Goal: Task Accomplishment & Management: Use online tool/utility

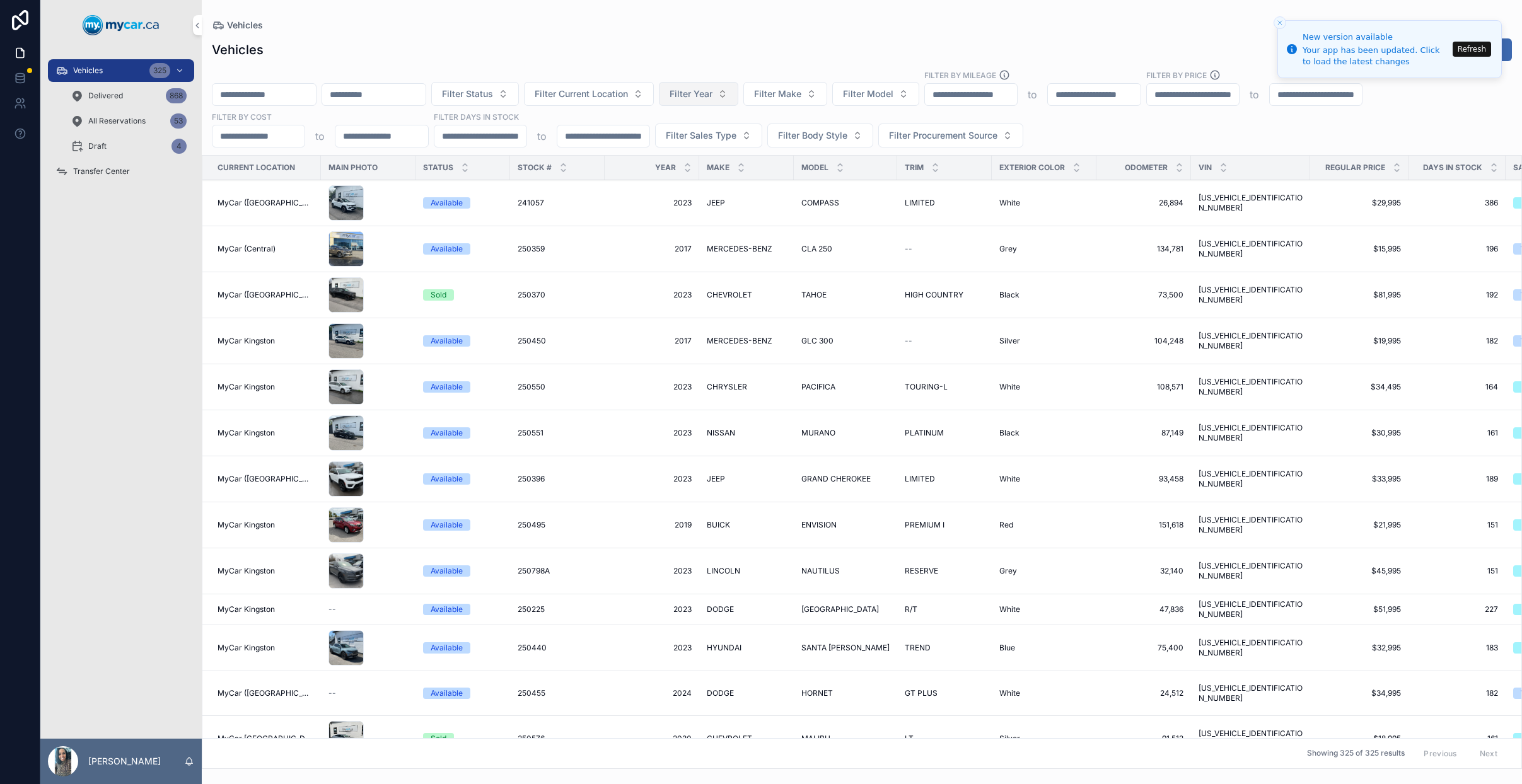
click at [713, 93] on span "Filter Year" at bounding box center [691, 94] width 43 height 13
click at [807, 105] on button "Filter Make" at bounding box center [785, 94] width 84 height 24
click at [793, 205] on div "BMW" at bounding box center [818, 205] width 175 height 20
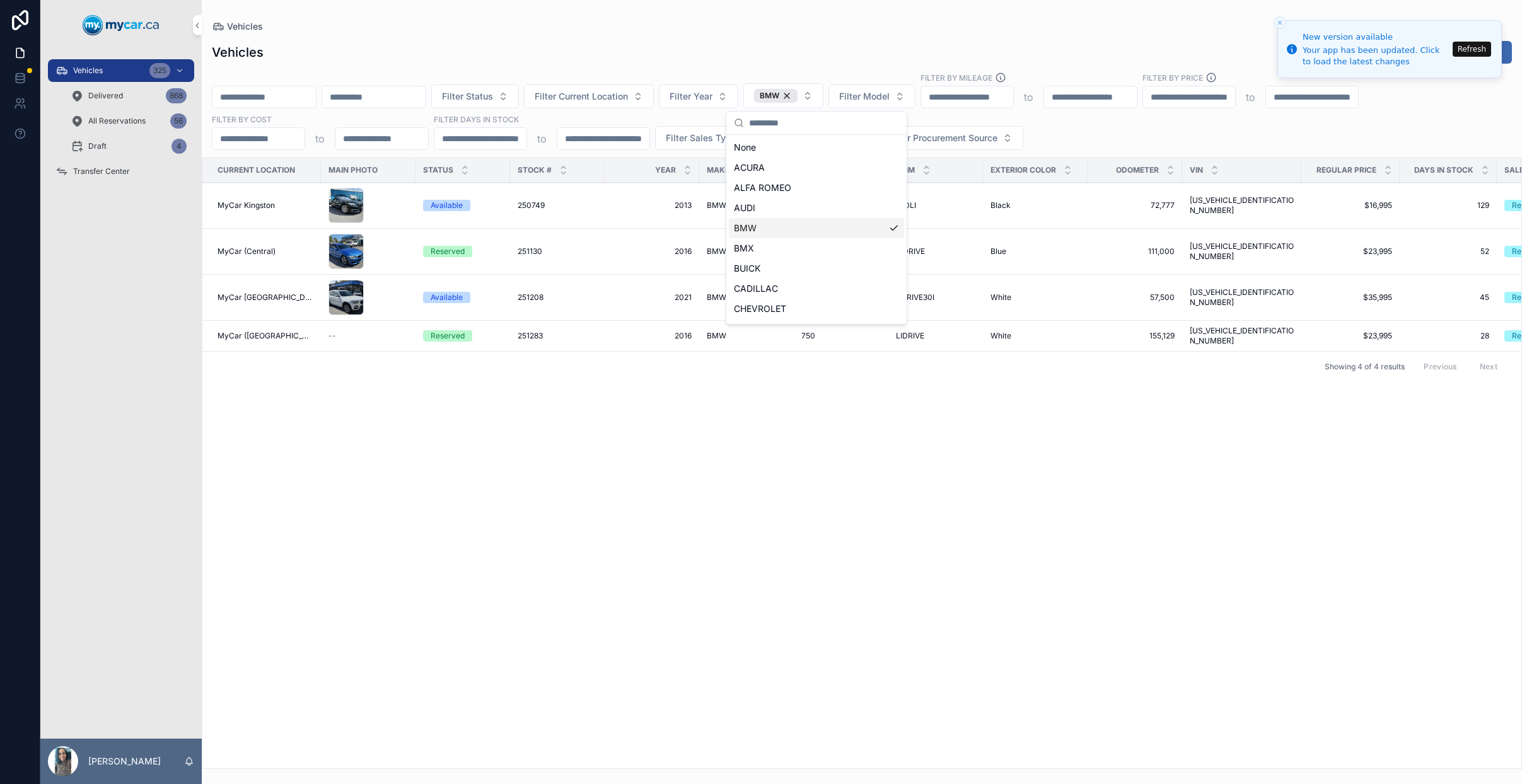
click at [574, 254] on div "251130 251130" at bounding box center [558, 252] width 79 height 10
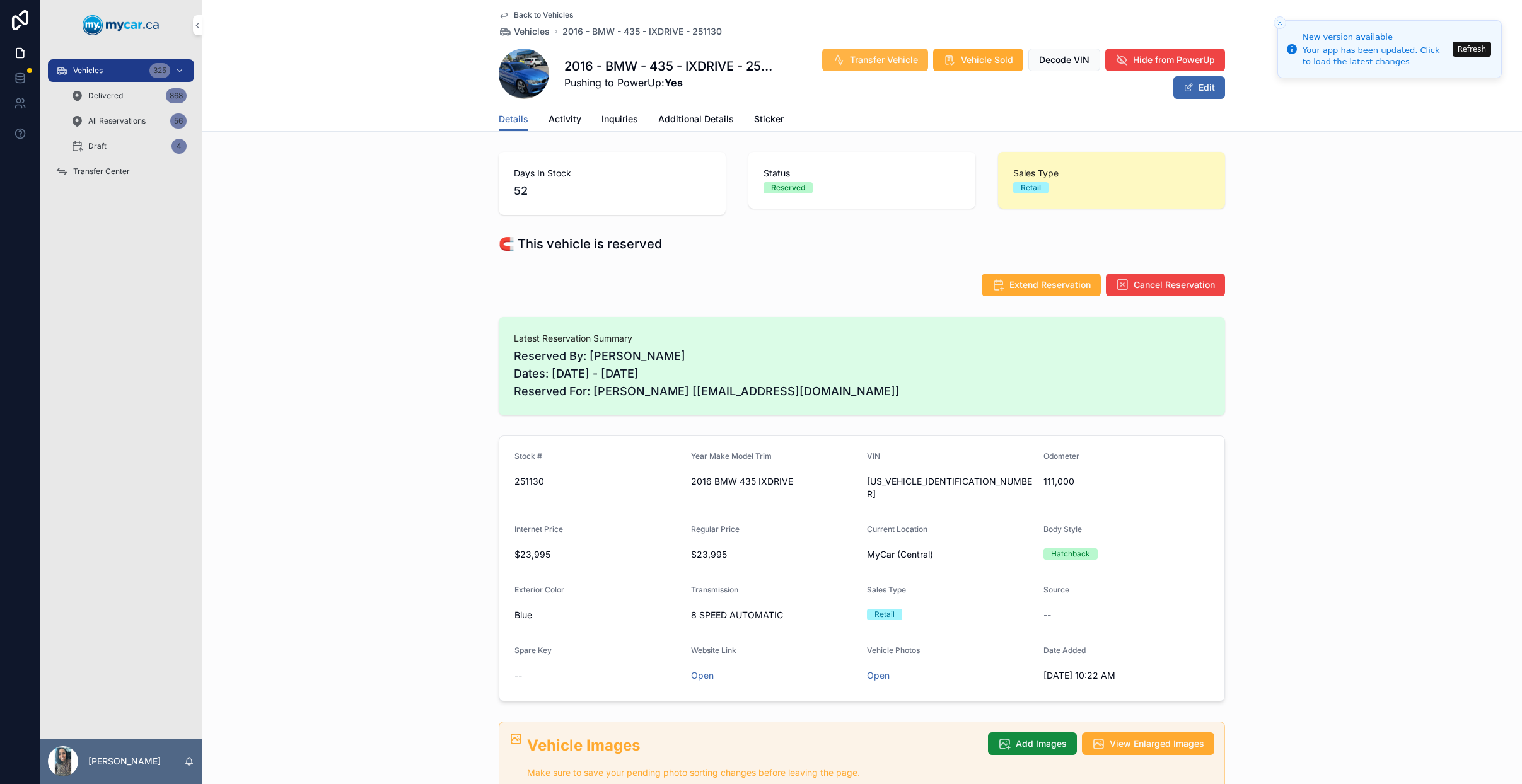
click at [865, 62] on span "Transfer Vehicle" at bounding box center [884, 59] width 68 height 13
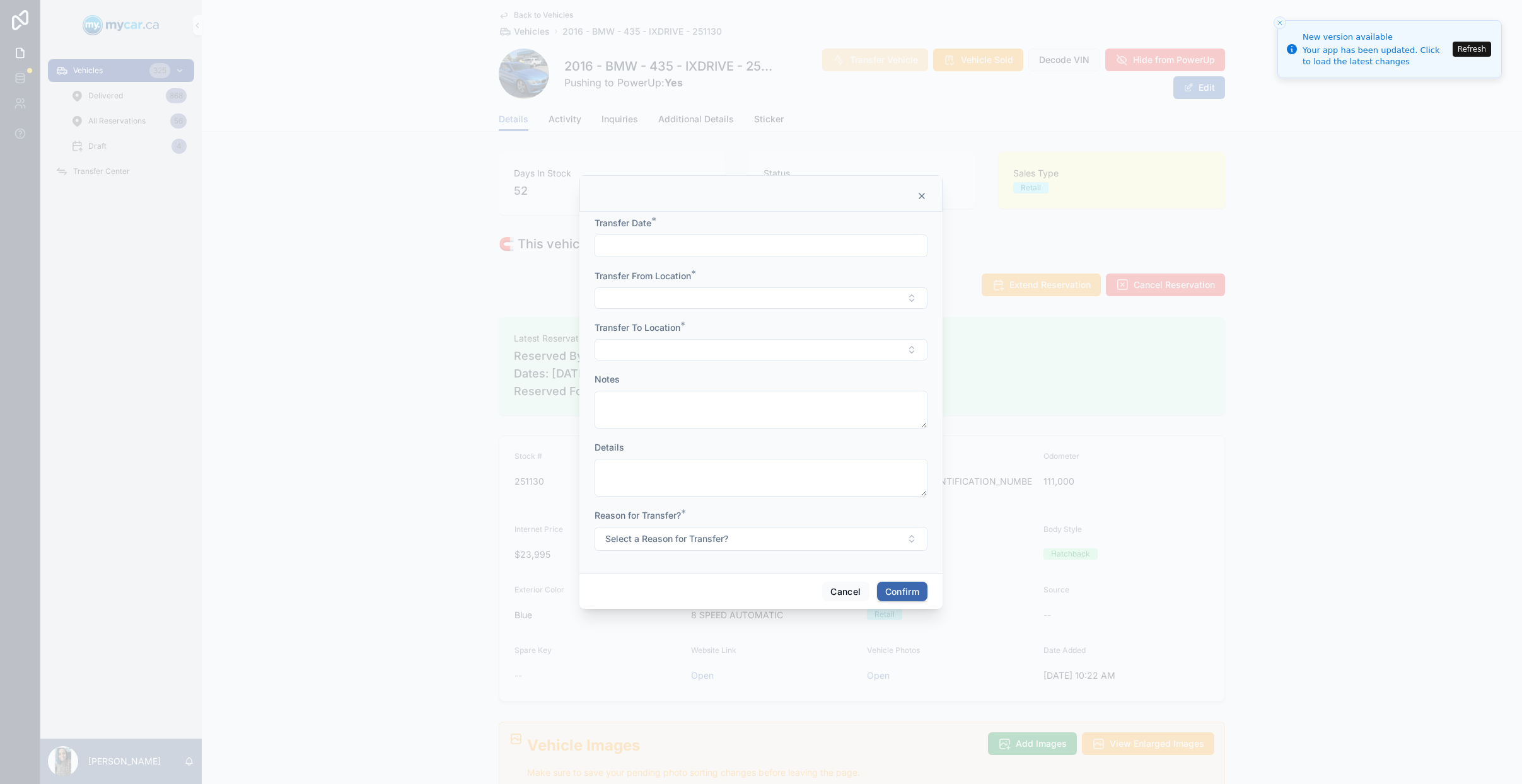
click at [756, 232] on div "Transfer Date *" at bounding box center [761, 237] width 333 height 41
click at [725, 252] on input "text" at bounding box center [761, 246] width 332 height 17
click at [806, 377] on button "10" at bounding box center [806, 377] width 22 height 22
type input "**********"
click at [625, 298] on button "Select Button" at bounding box center [761, 298] width 333 height 21
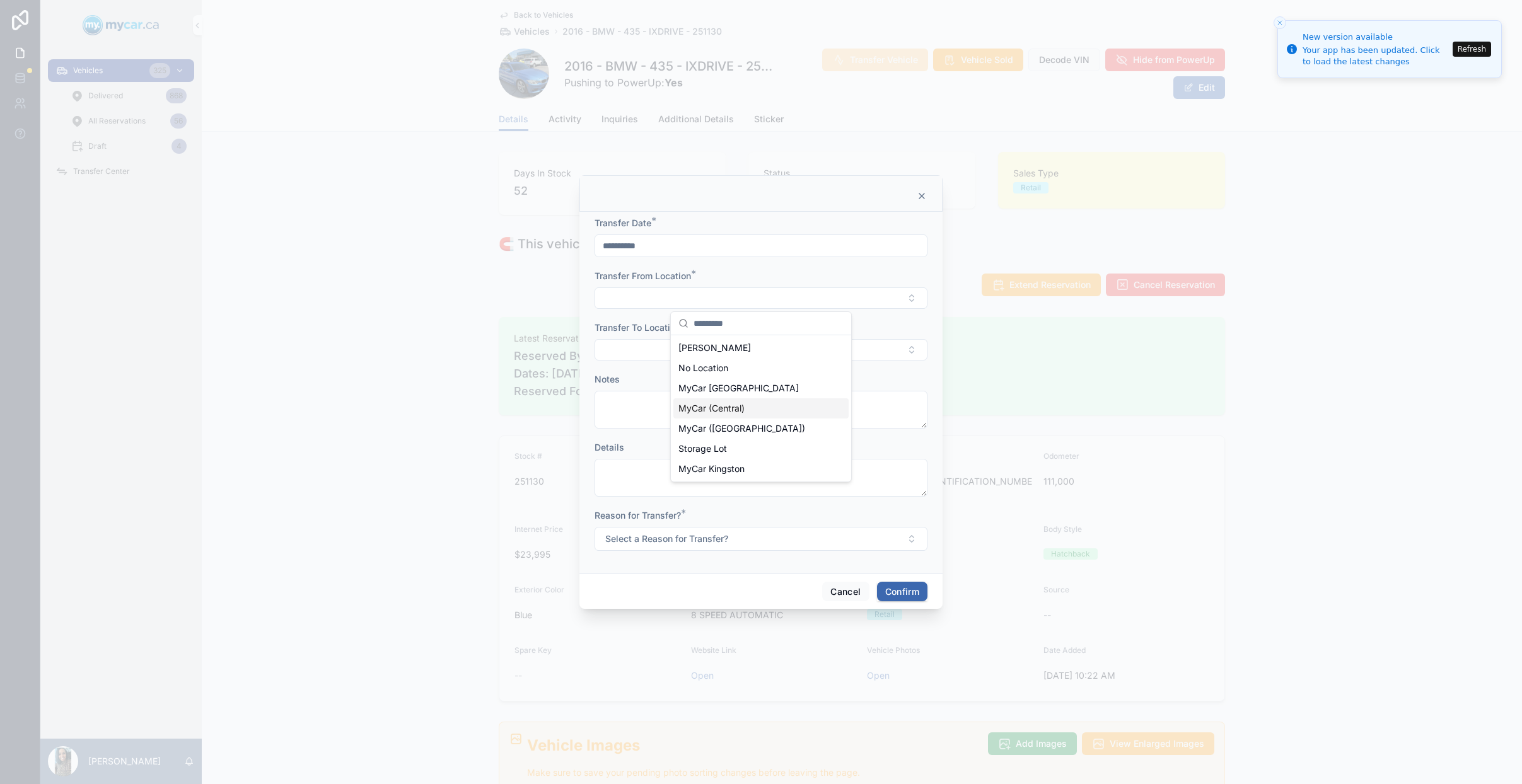
click at [740, 407] on span "MyCar (Central)" at bounding box center [712, 407] width 66 height 13
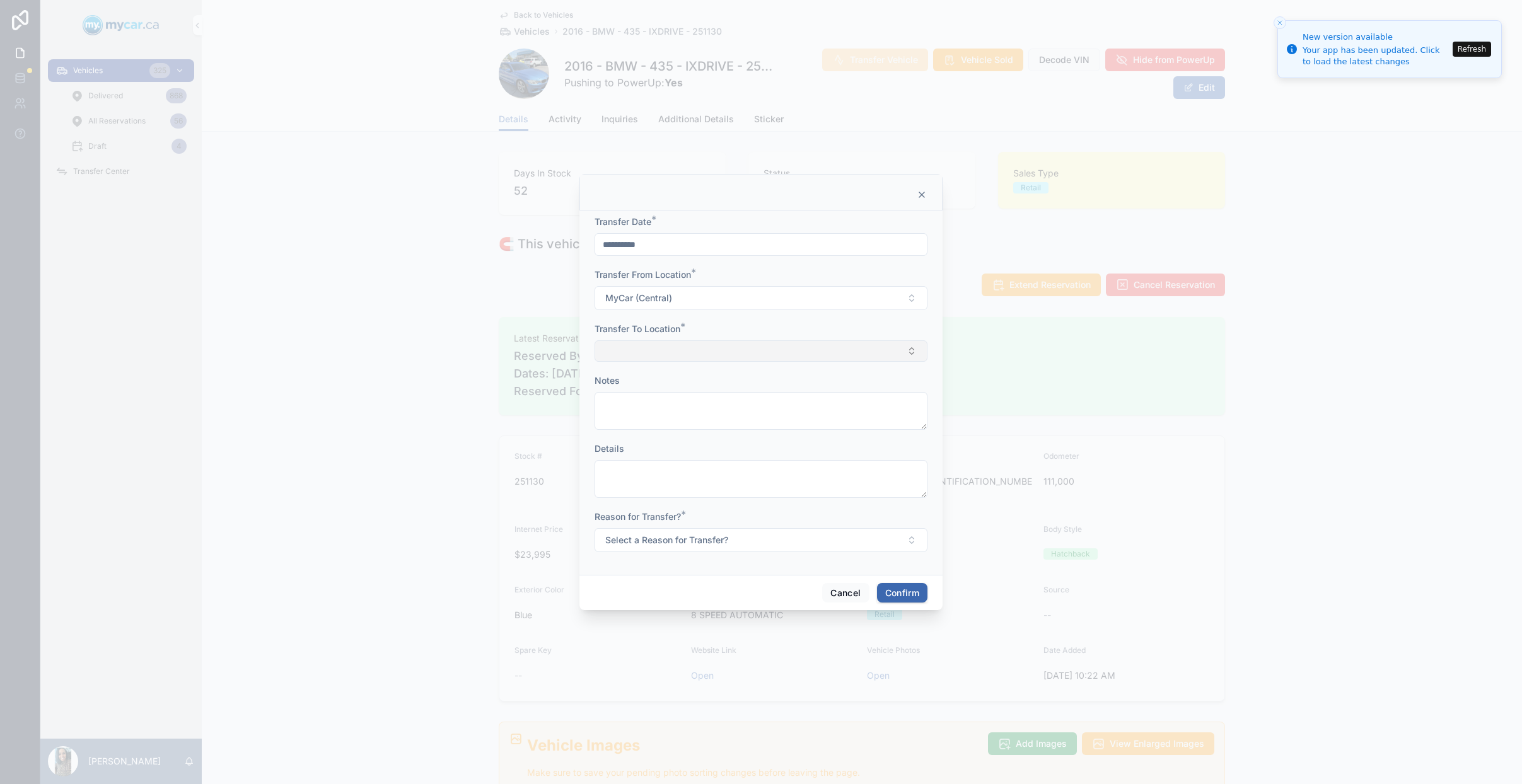
click at [654, 347] on button "Select Button" at bounding box center [761, 351] width 333 height 21
click at [751, 518] on div "MyCar Kingston" at bounding box center [760, 522] width 175 height 20
click at [664, 545] on span "Select a Reason for Transfer?" at bounding box center [666, 541] width 123 height 13
click at [724, 618] on div "For Show" at bounding box center [760, 611] width 175 height 19
click at [706, 535] on button "For Show" at bounding box center [761, 541] width 333 height 24
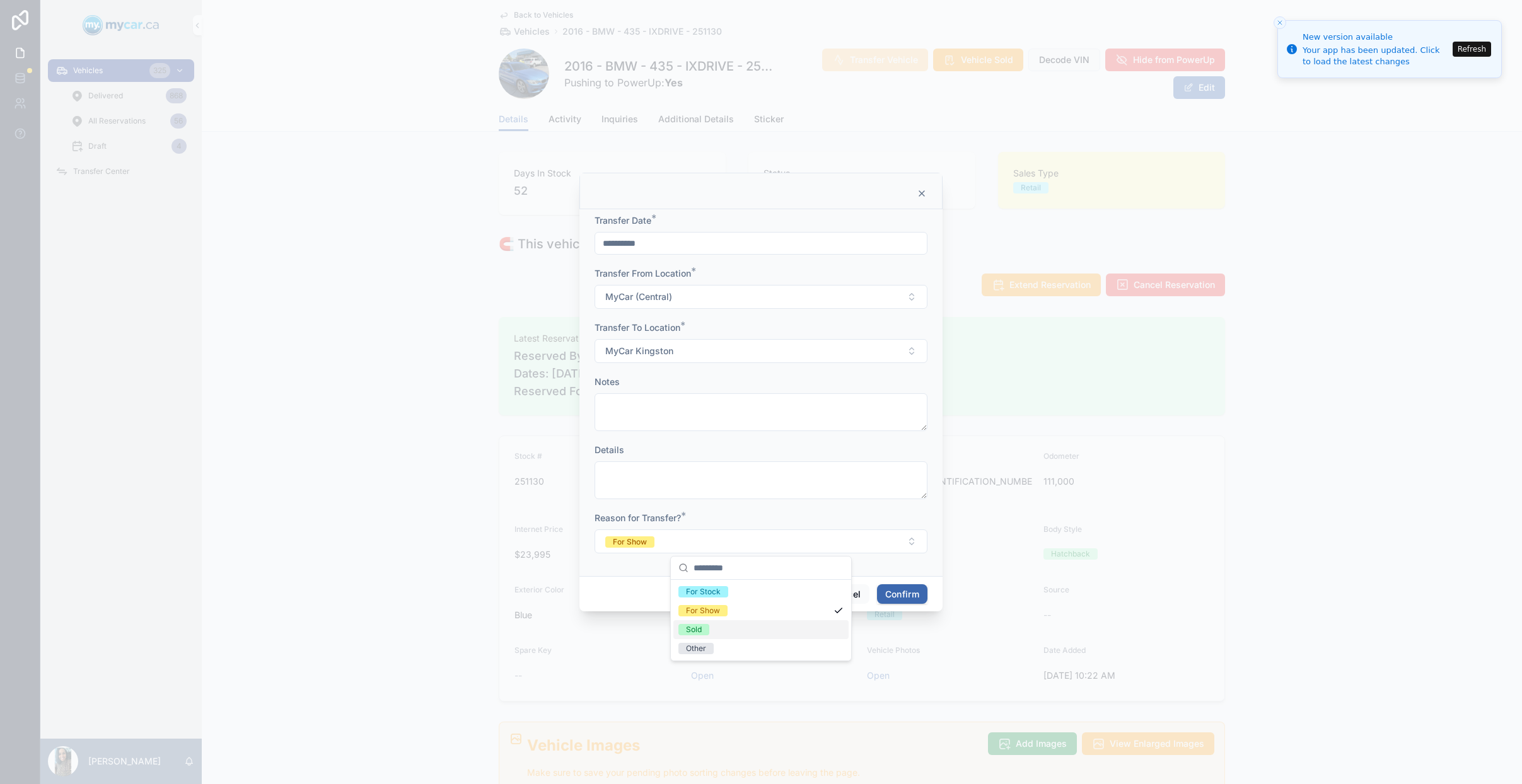
click at [708, 630] on span "Sold" at bounding box center [694, 630] width 31 height 12
click at [908, 597] on button "Confirm" at bounding box center [902, 594] width 50 height 20
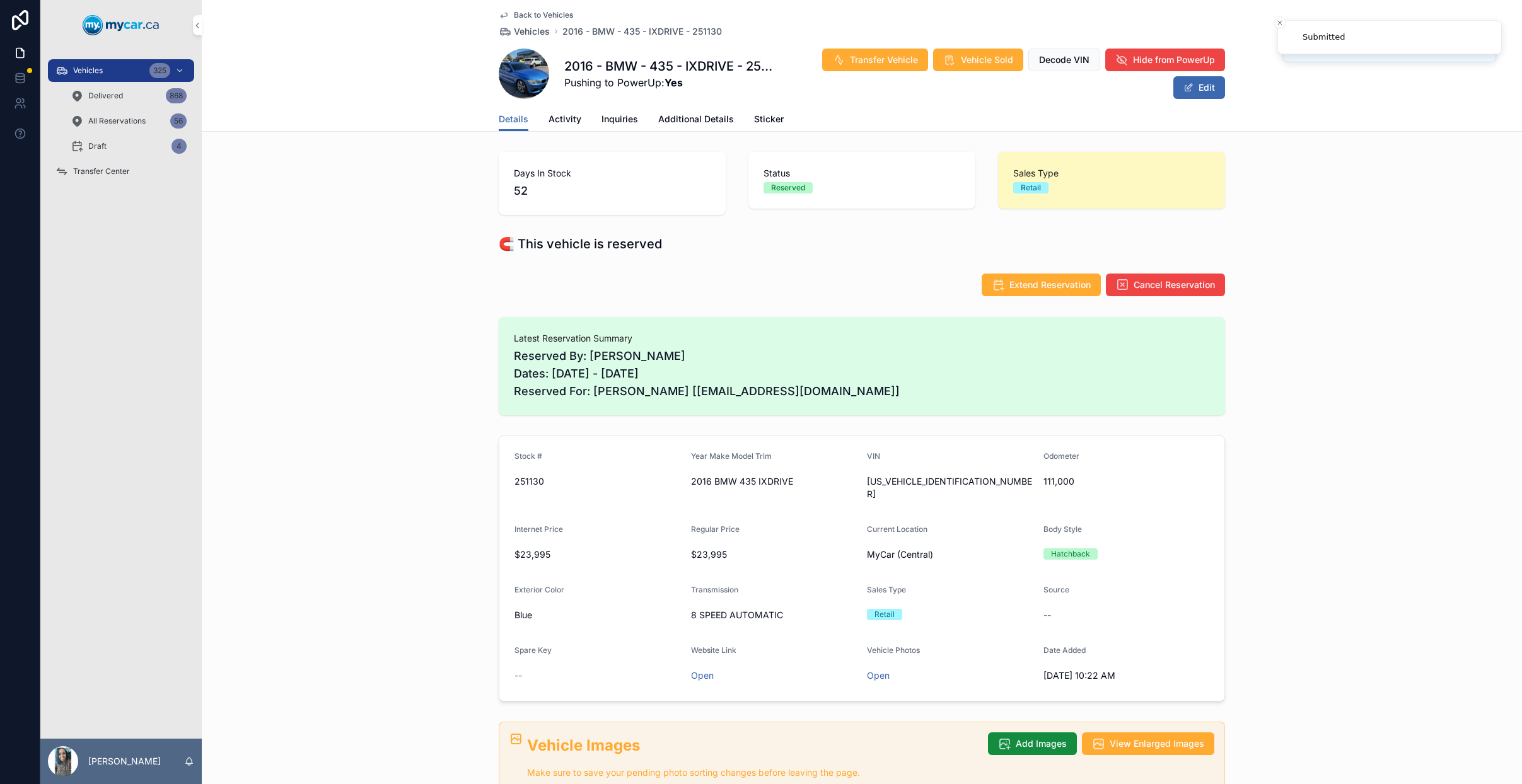
click at [88, 176] on div "Transfer Center" at bounding box center [120, 171] width 131 height 20
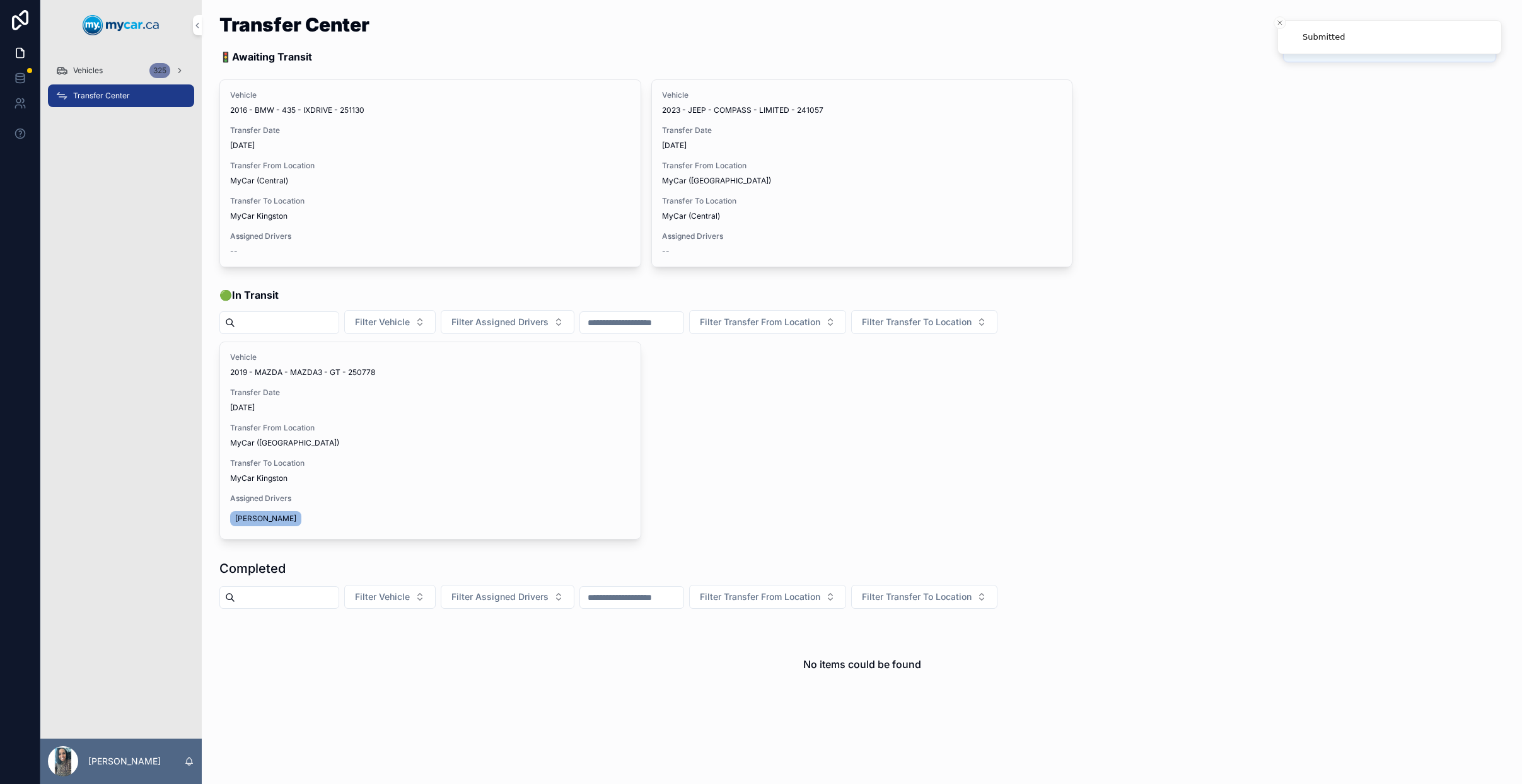
click at [93, 173] on div "Vehicles 325 Transfer Center" at bounding box center [121, 394] width 162 height 688
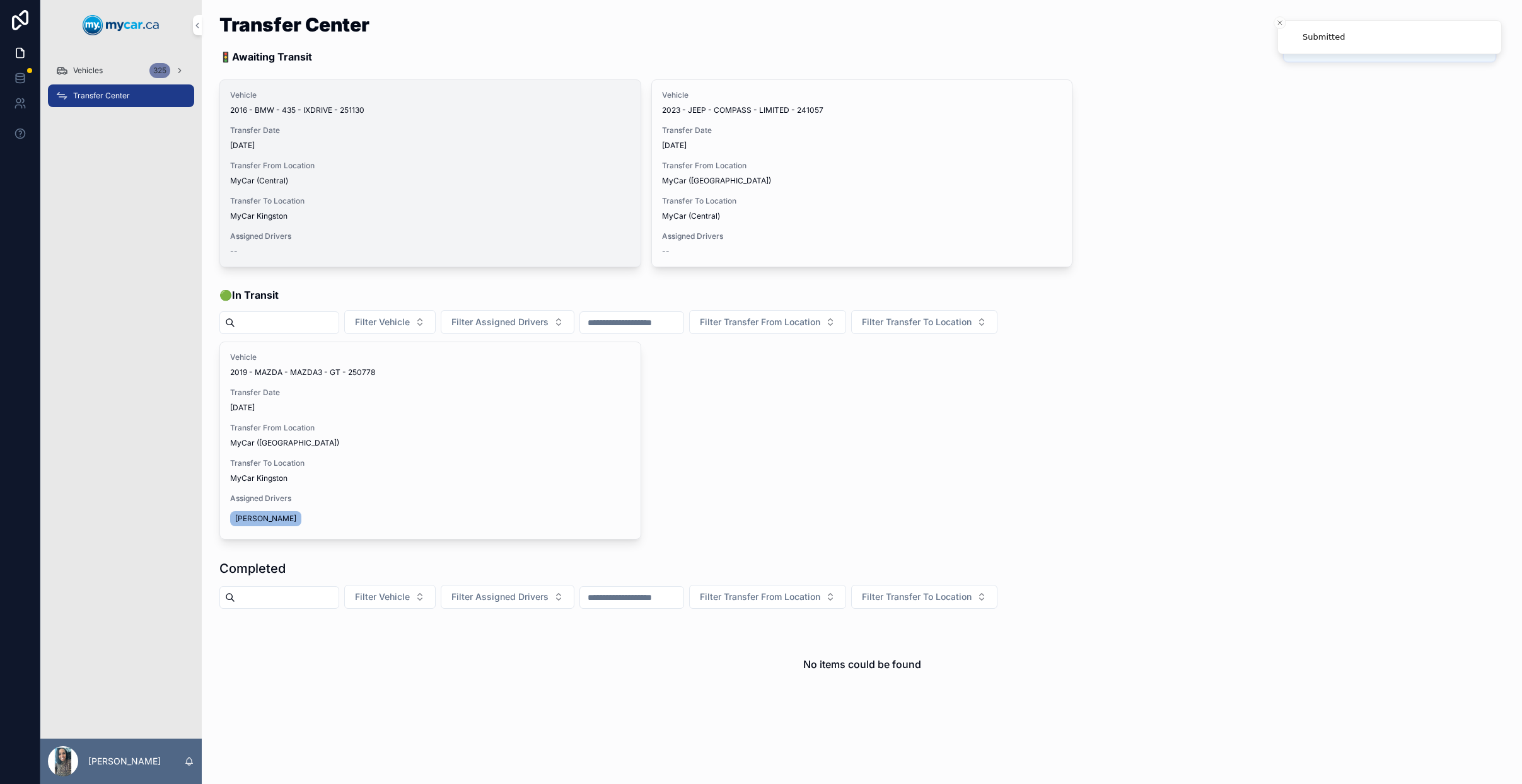
click at [0, 0] on span "Assign Driver" at bounding box center [0, 0] width 0 height 0
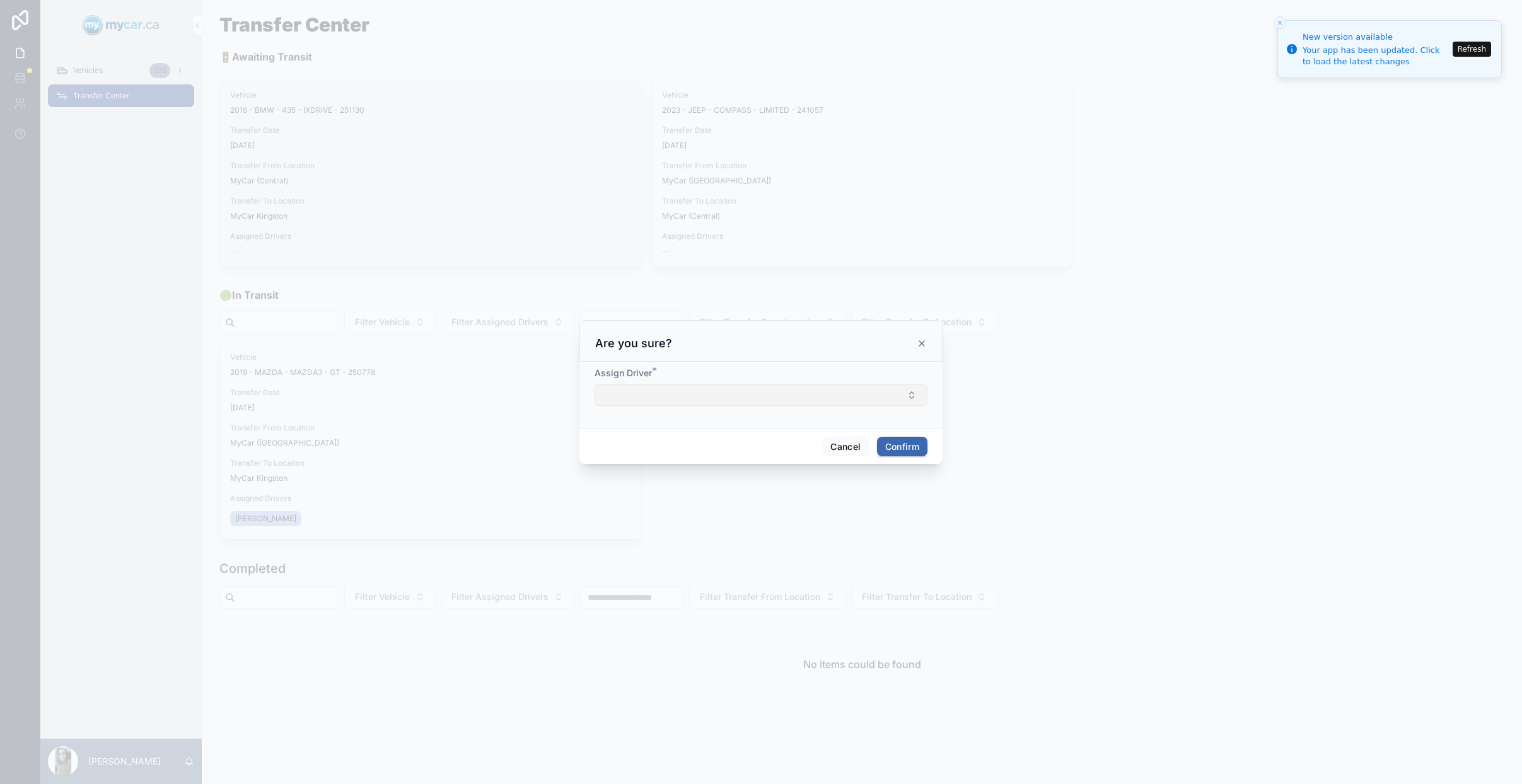
click at [726, 389] on button "Select Button" at bounding box center [761, 395] width 333 height 21
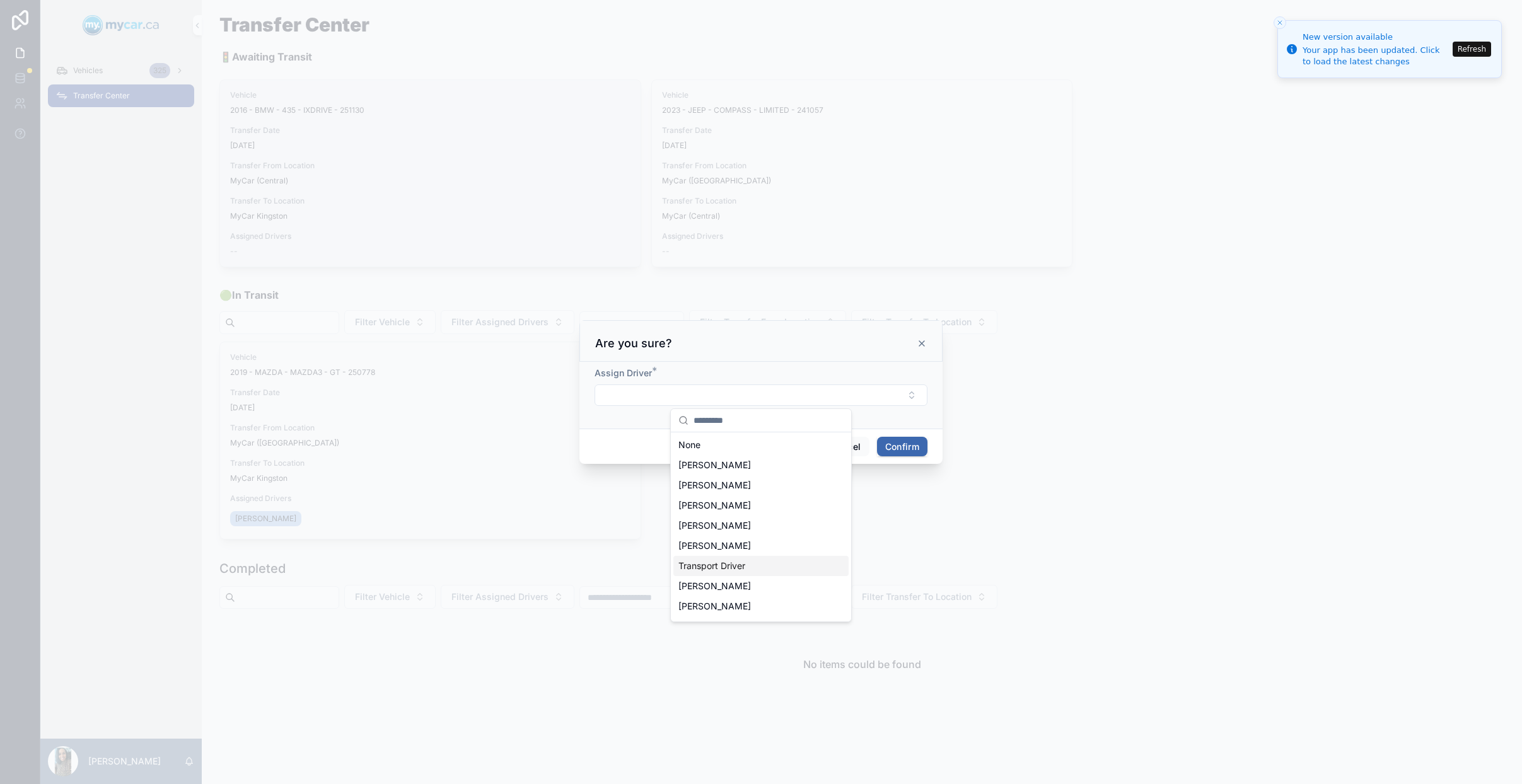
click at [759, 566] on div "Transport Driver" at bounding box center [760, 565] width 175 height 20
click at [912, 443] on button "Confirm" at bounding box center [902, 448] width 50 height 20
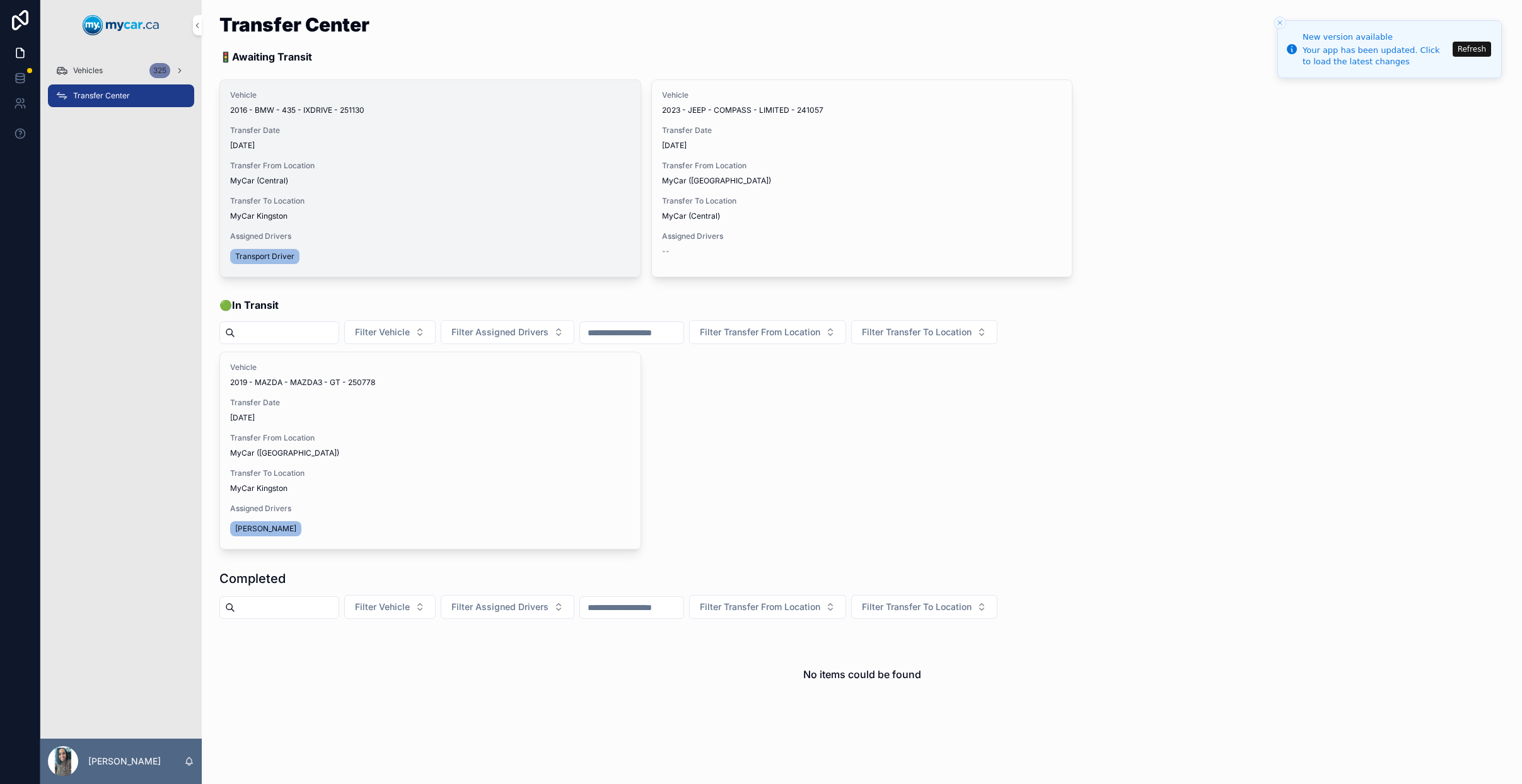
click at [0, 0] on span "Begin Trip" at bounding box center [0, 0] width 0 height 0
